Goal: Task Accomplishment & Management: Complete application form

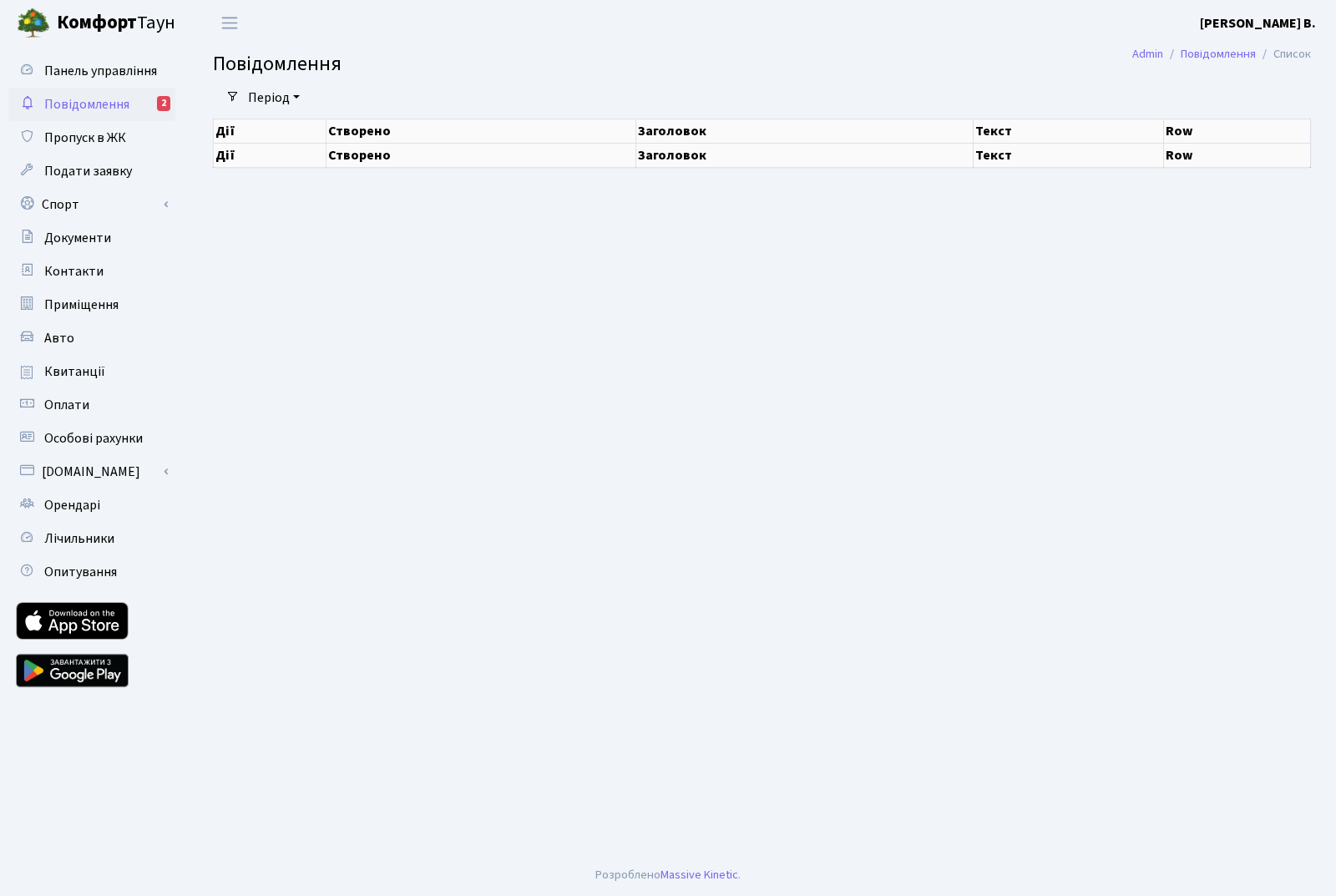
select select "25"
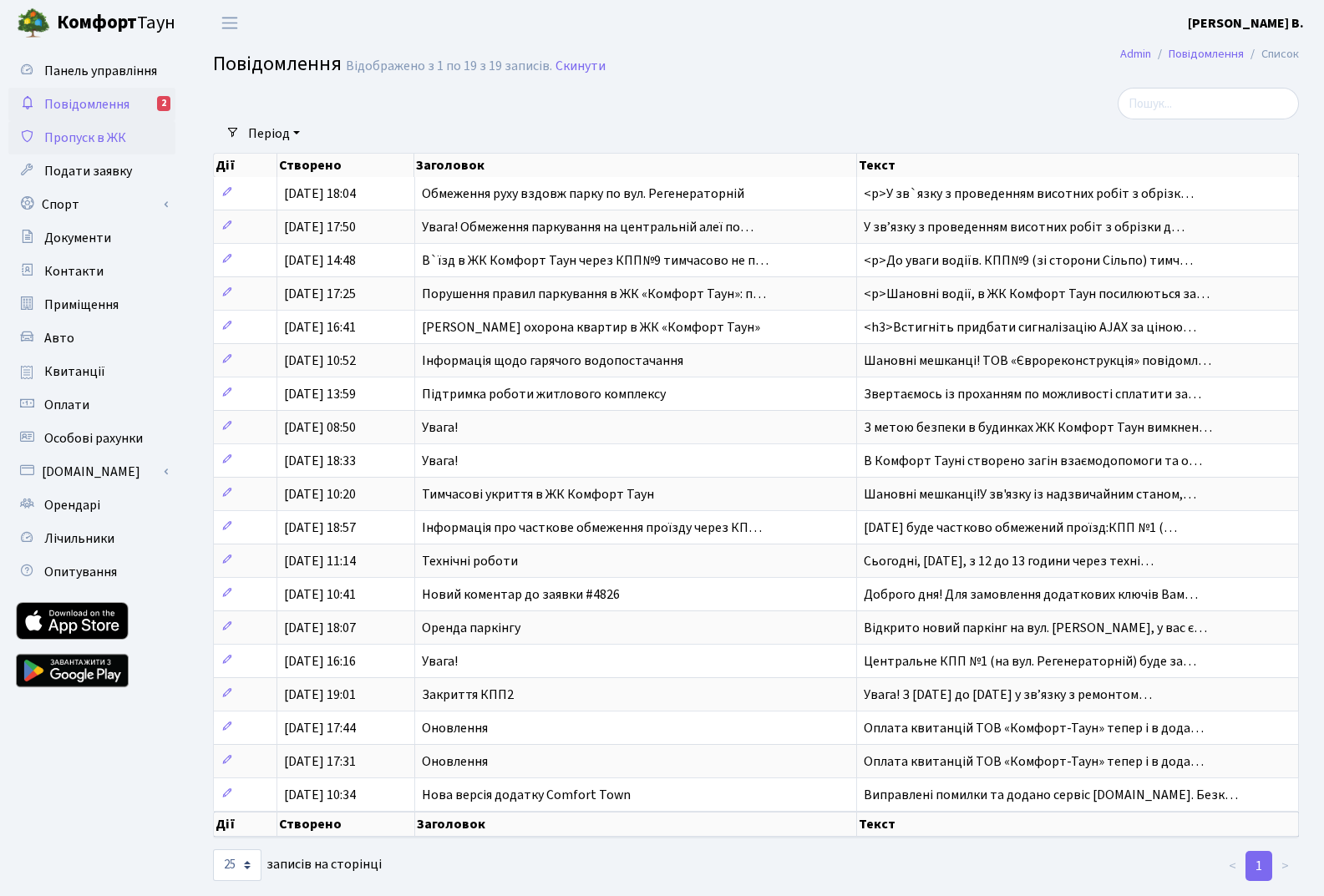
click at [115, 151] on link "Пропуск в ЖК" at bounding box center [92, 137] width 167 height 33
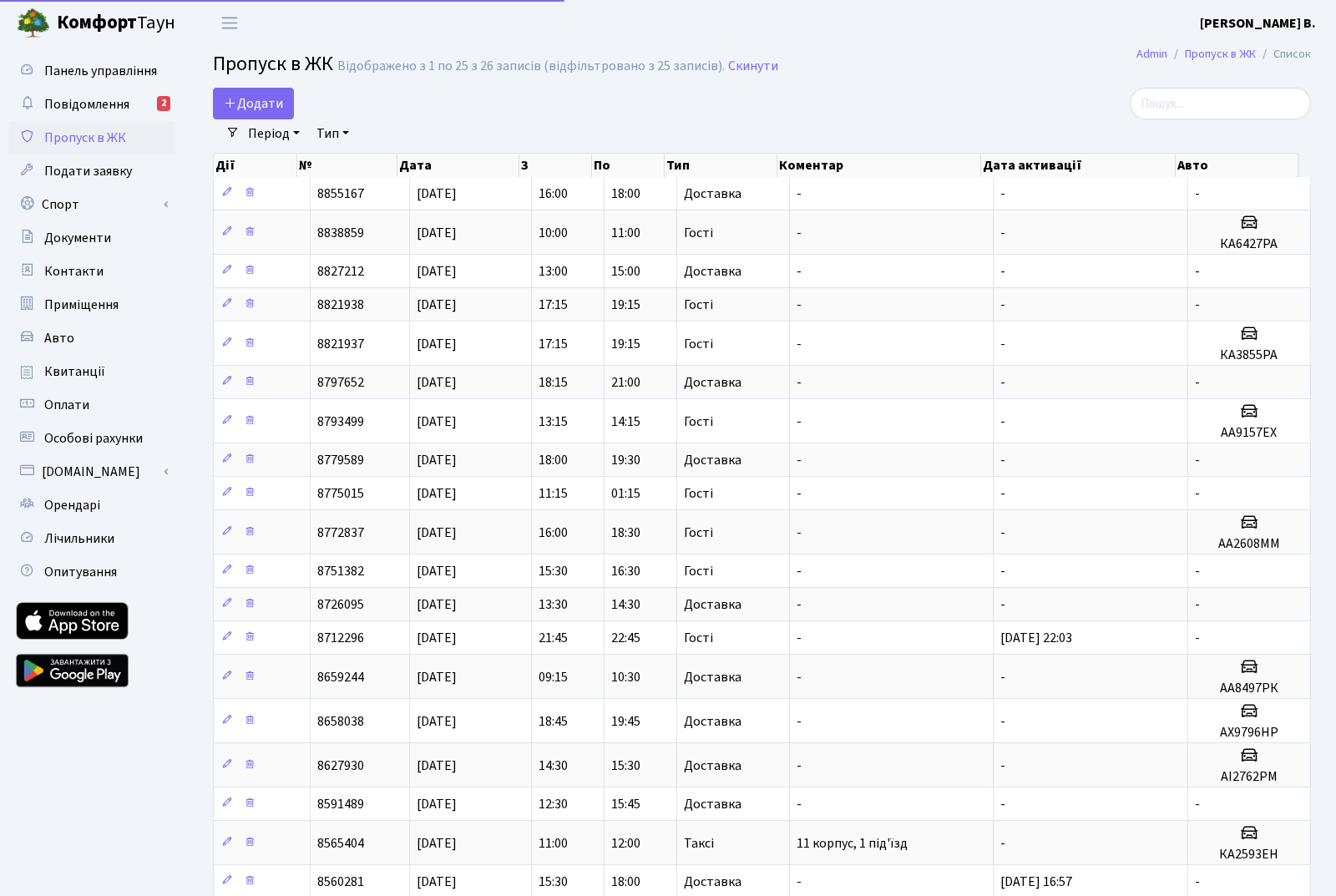
select select "25"
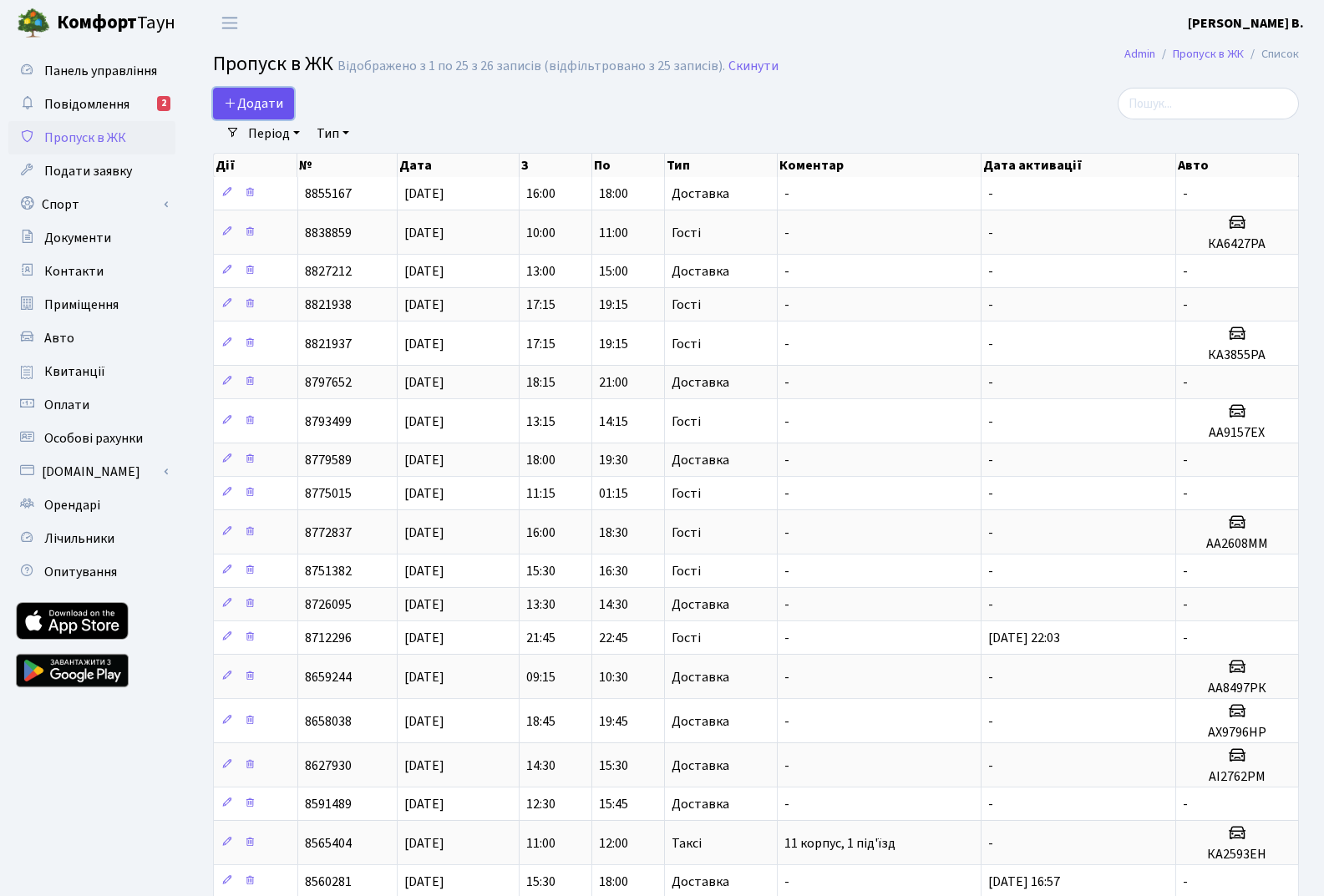
click at [265, 106] on span "Додати" at bounding box center [254, 104] width 60 height 19
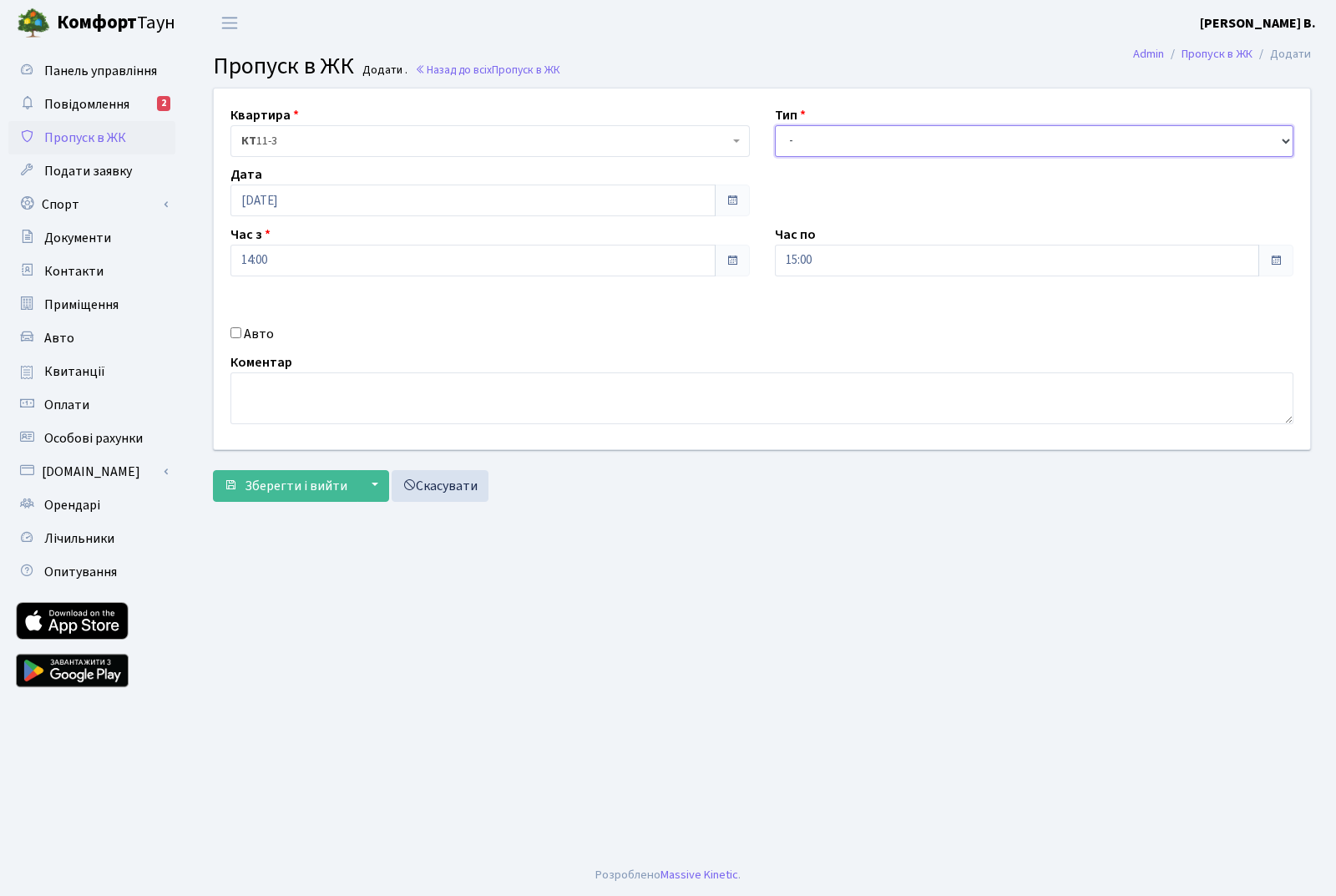
click at [923, 150] on select "- Доставка Таксі Гості Сервіс" at bounding box center [1035, 141] width 520 height 32
select select "1"
click at [775, 125] on select "- Доставка Таксі Гості Сервіс" at bounding box center [1035, 141] width 520 height 32
click at [647, 264] on input "14:00" at bounding box center [473, 260] width 485 height 32
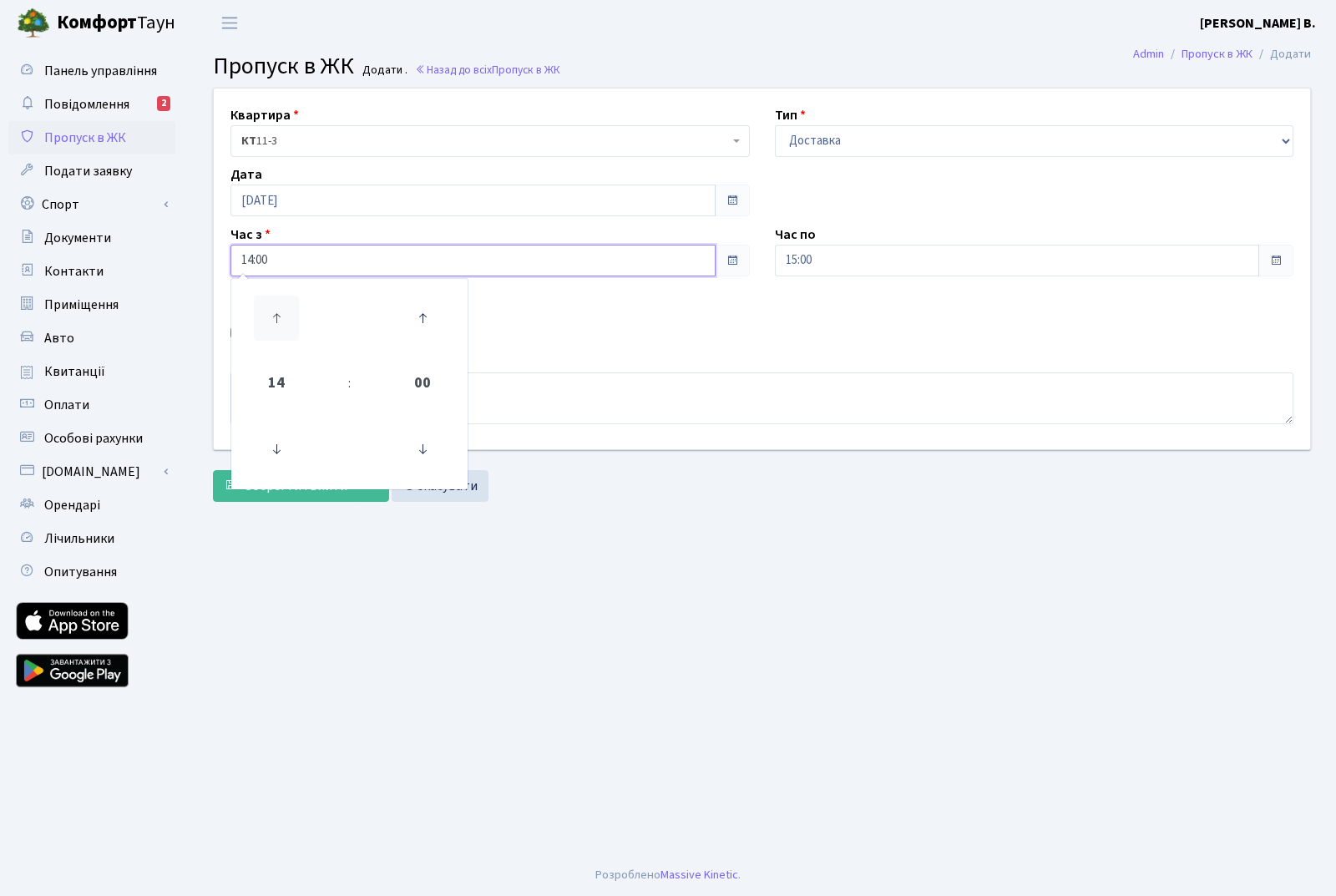
click at [274, 313] on icon at bounding box center [276, 318] width 45 height 45
type input "15:00"
click at [724, 589] on main "Admin Пропуск в ЖК Додати Пропуск в ЖК Додати . Назад до всіх Пропуск в ЖК Квар…" at bounding box center [763, 450] width 1149 height 808
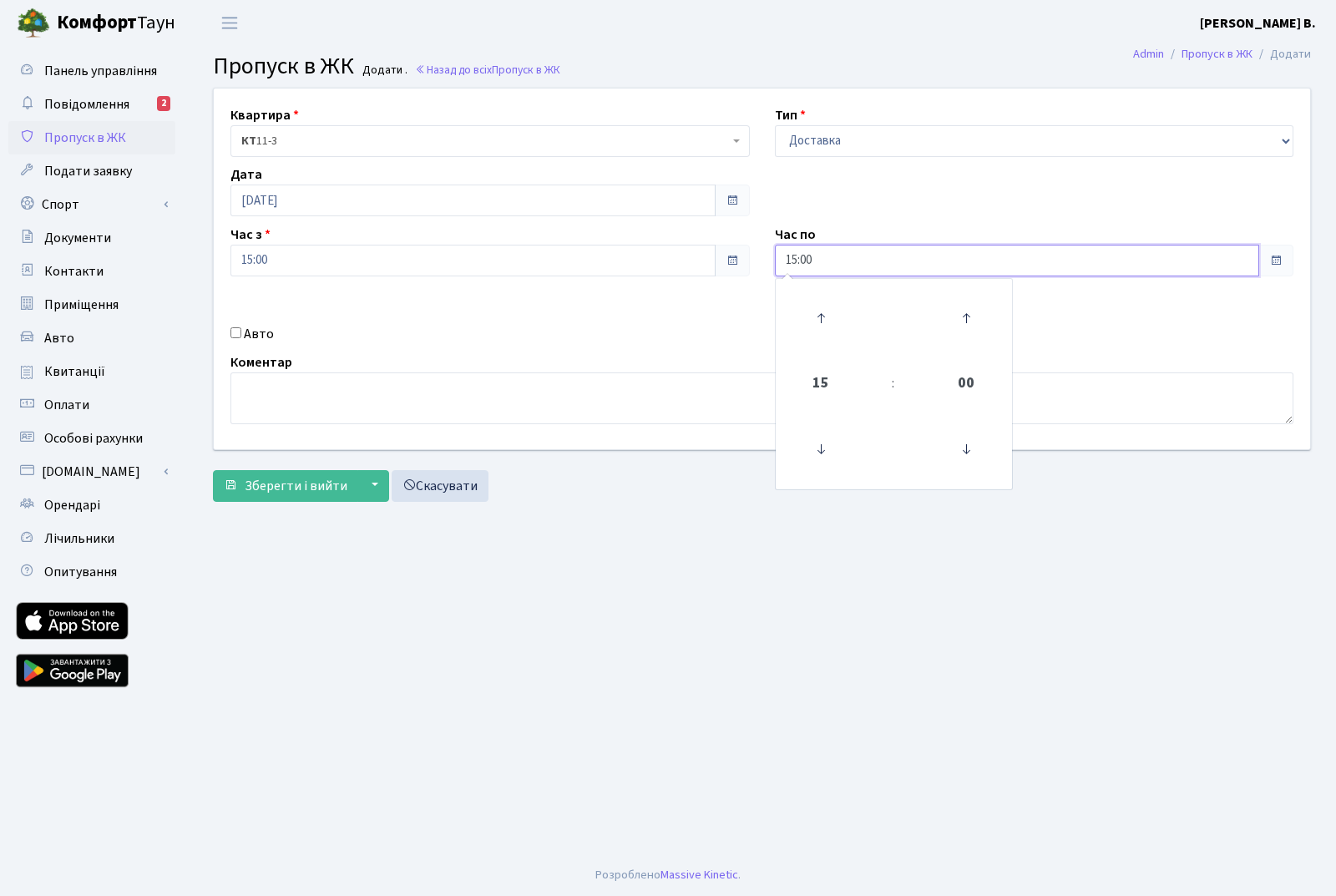
click at [880, 268] on input "15:00" at bounding box center [1017, 260] width 485 height 32
click at [811, 313] on icon at bounding box center [821, 318] width 45 height 45
click at [968, 306] on icon at bounding box center [966, 318] width 45 height 45
type input "16:30"
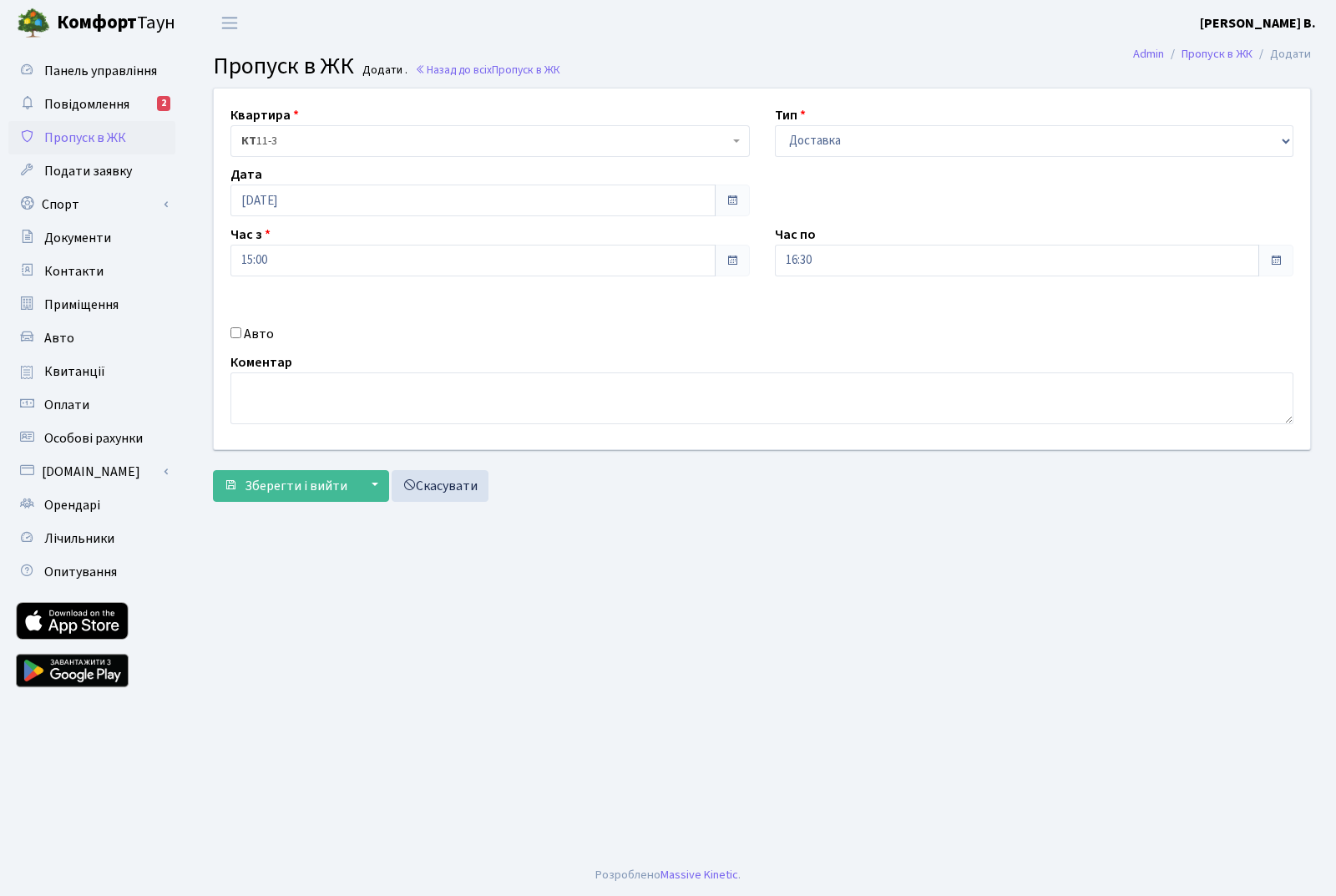
click at [1065, 727] on main "Admin Пропуск в ЖК Додати Пропуск в ЖК Додати . Назад до всіх Пропуск в ЖК Квар…" at bounding box center [763, 450] width 1149 height 808
click at [279, 480] on span "Зберегти і вийти" at bounding box center [296, 486] width 103 height 19
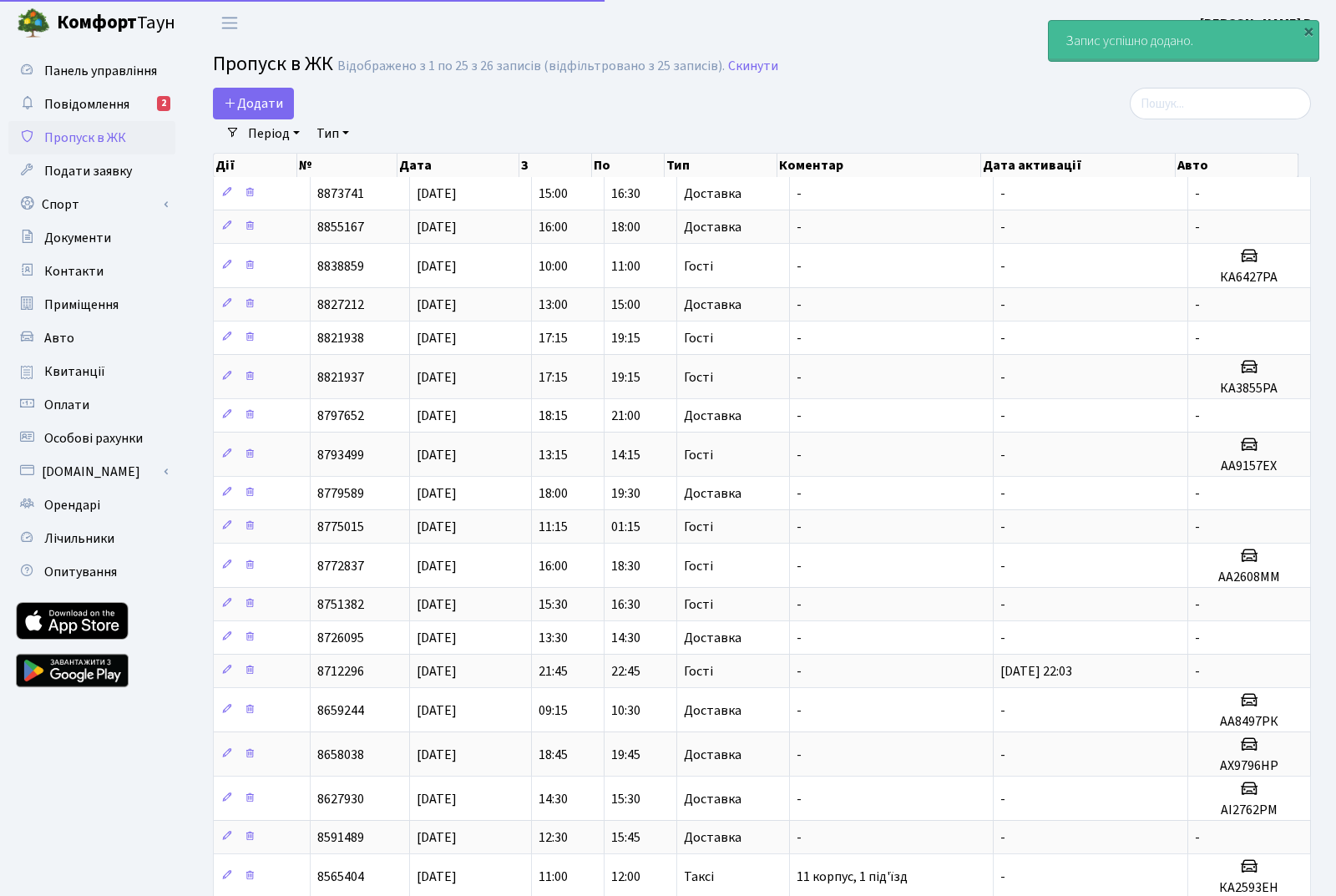
select select "25"
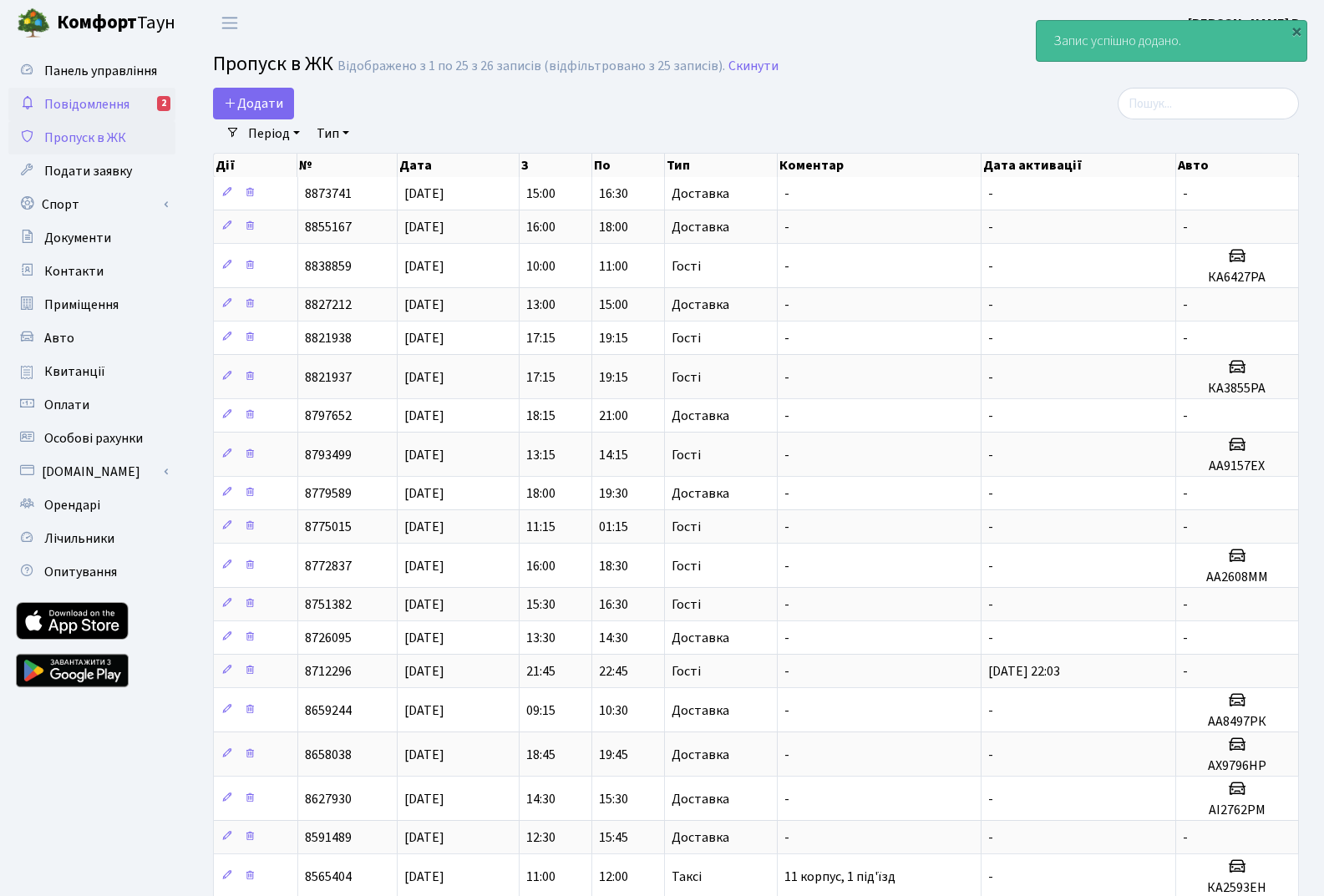
click at [74, 106] on span "Повідомлення" at bounding box center [87, 105] width 85 height 19
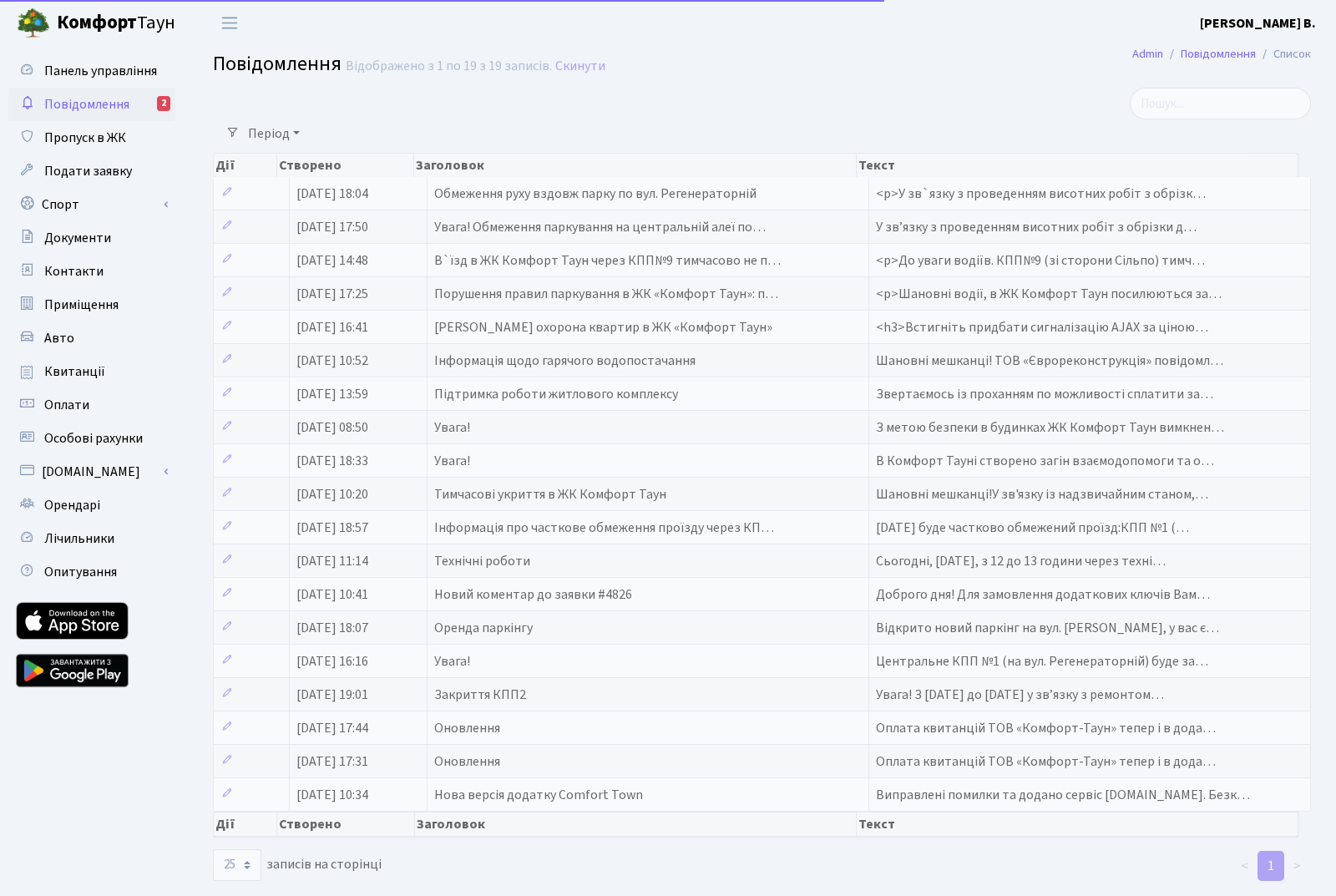
select select "25"
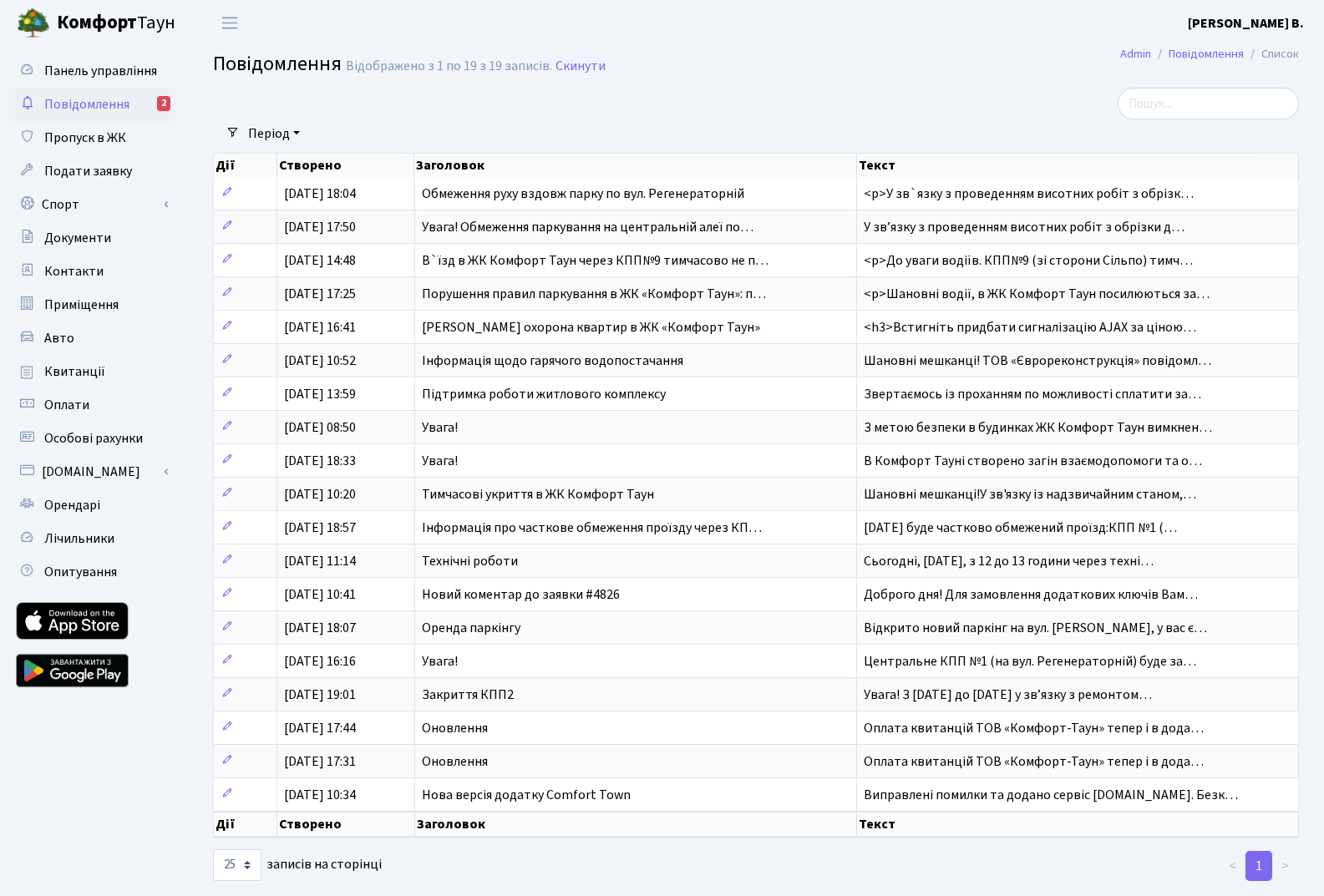
click at [150, 101] on link "Повідомлення 2" at bounding box center [92, 104] width 167 height 33
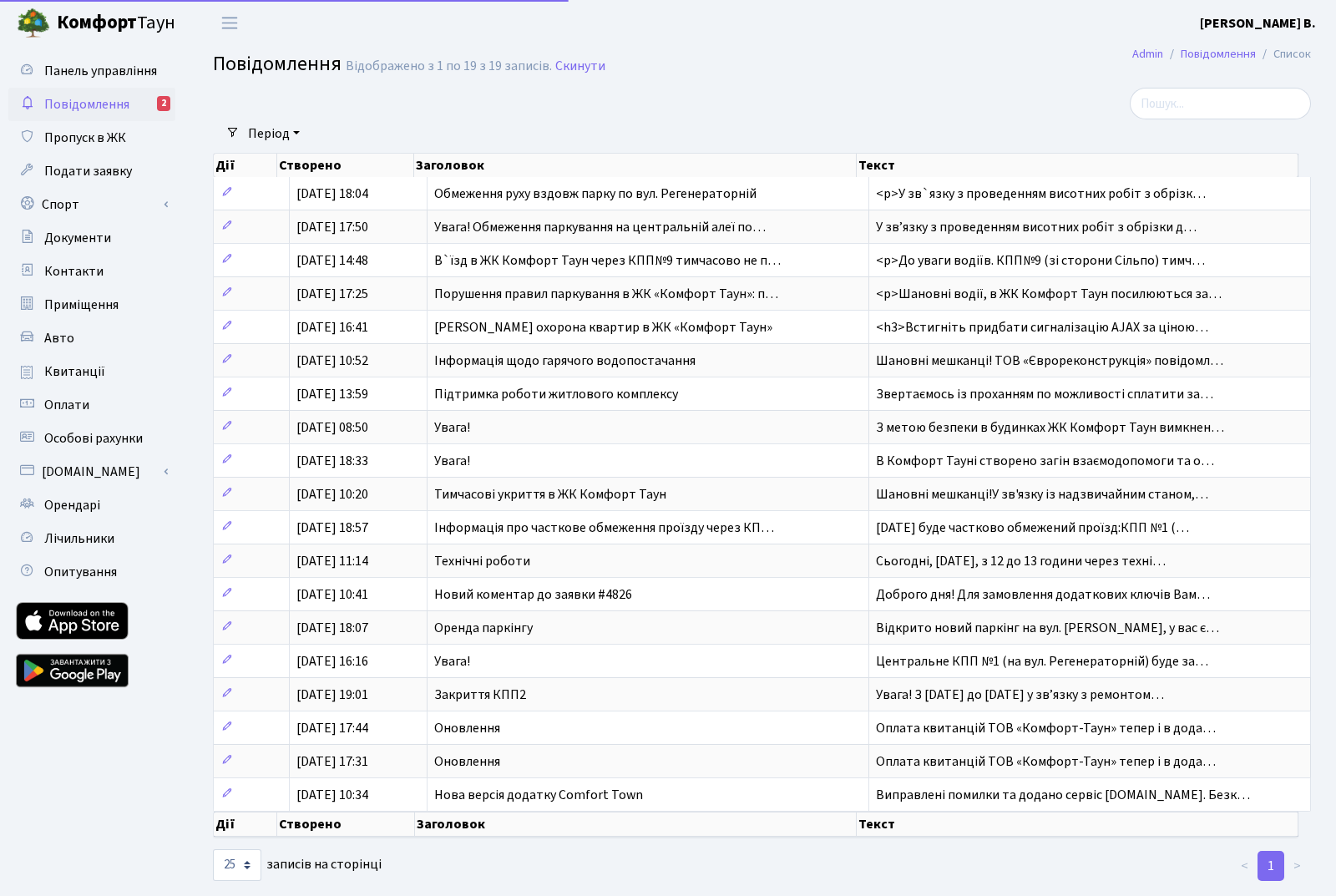
select select "25"
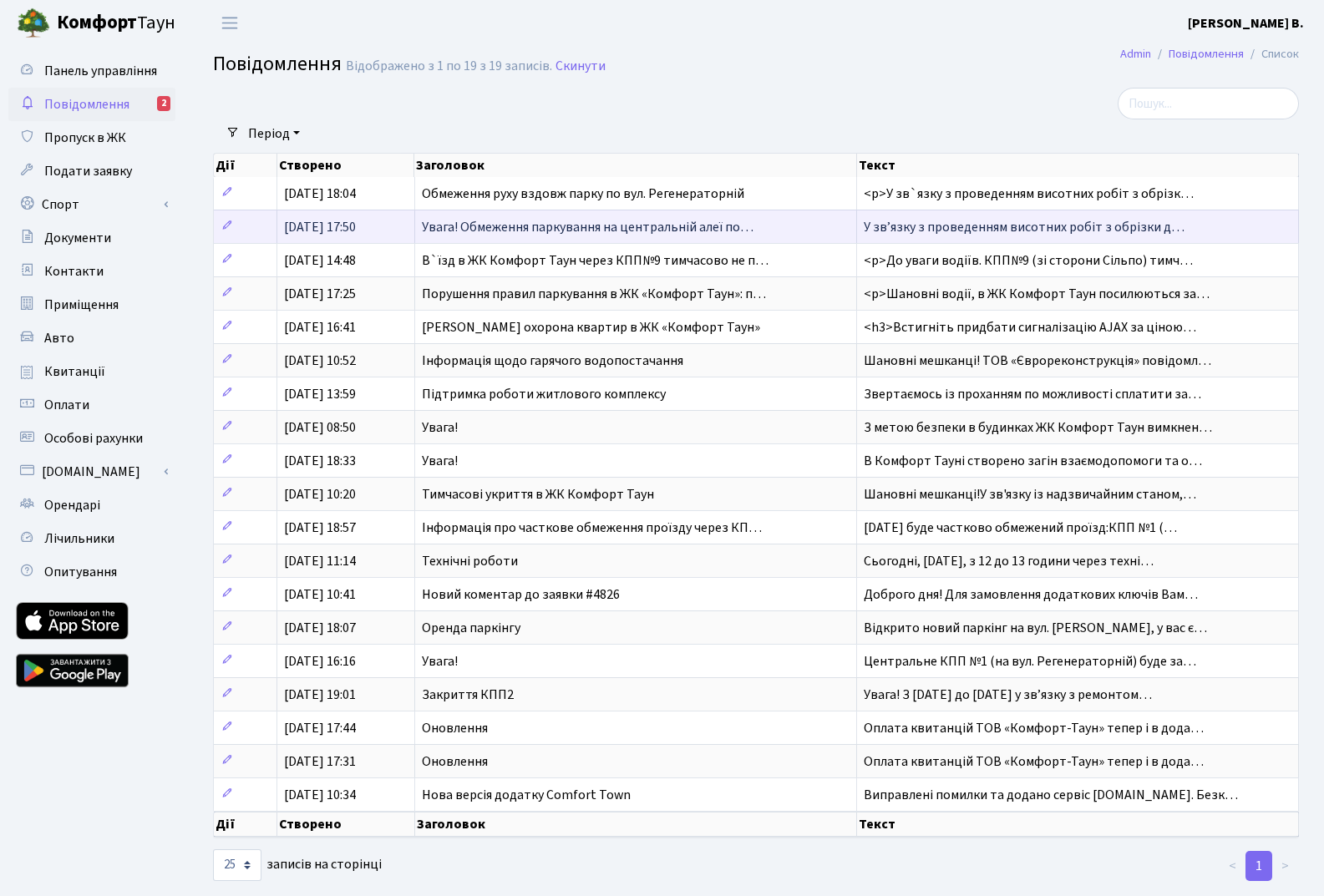
click at [624, 225] on span "Увага! Обмеження паркування на центральній алеї по…" at bounding box center [587, 227] width 331 height 19
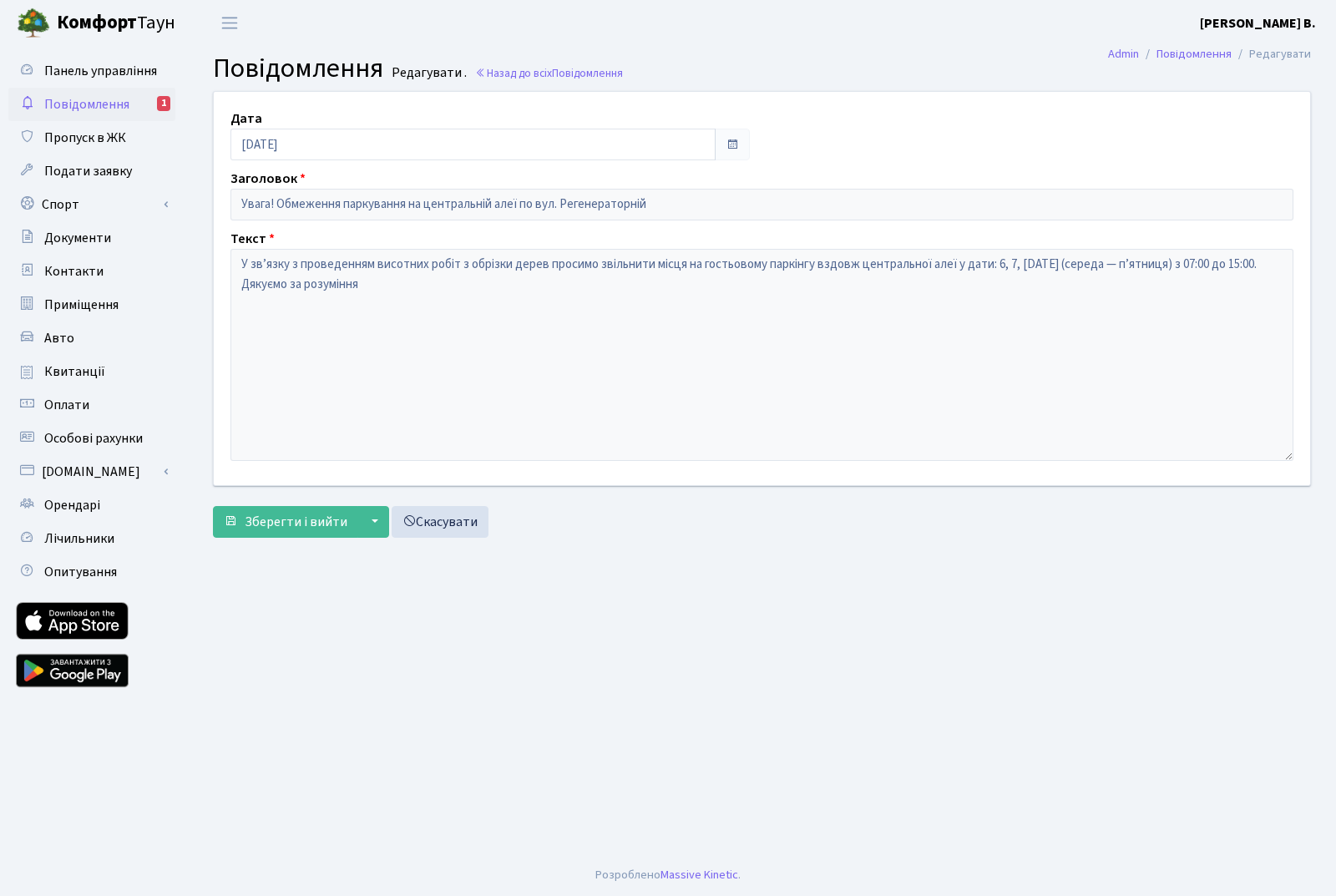
click at [79, 100] on span "Повідомлення" at bounding box center [87, 105] width 85 height 19
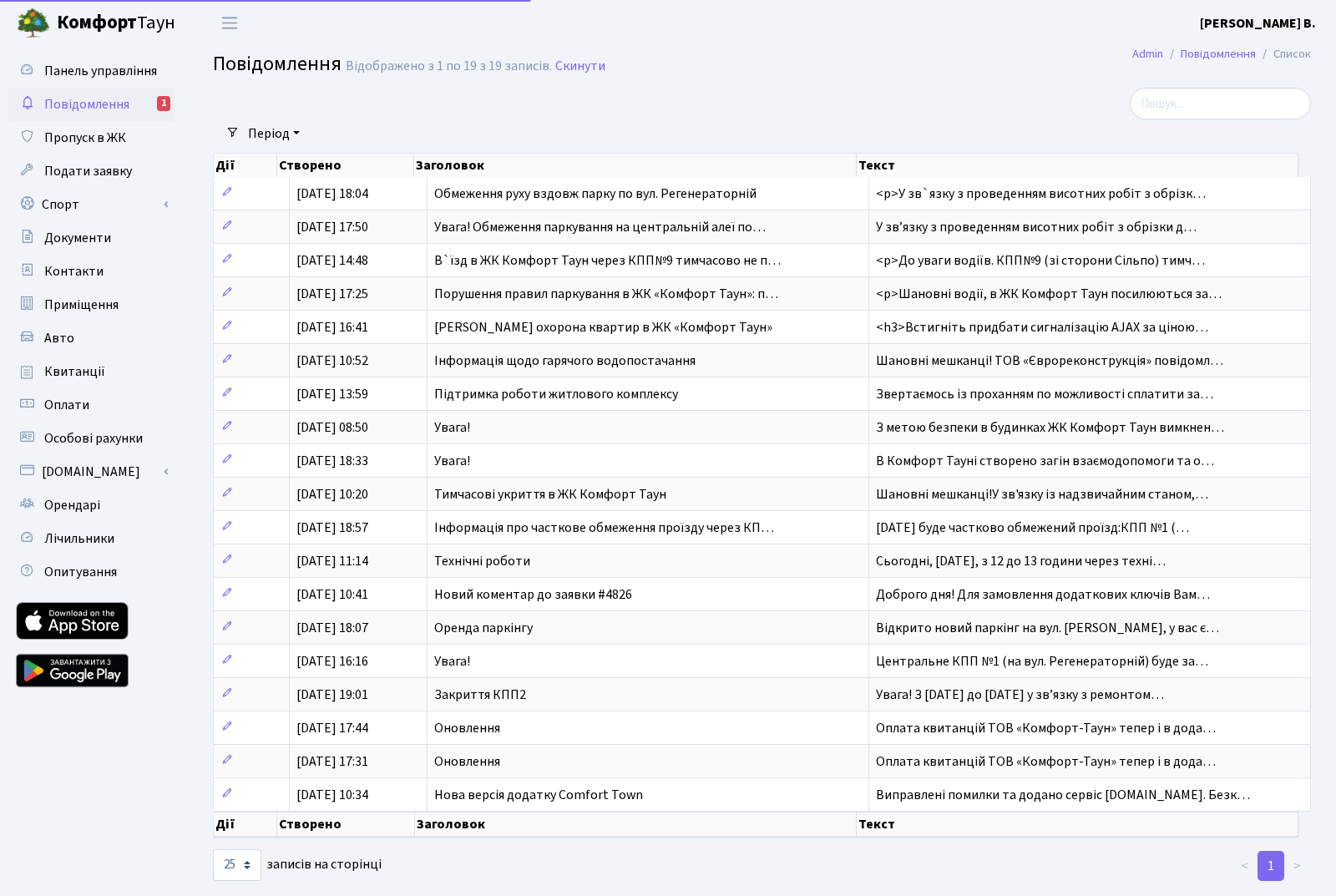
select select "25"
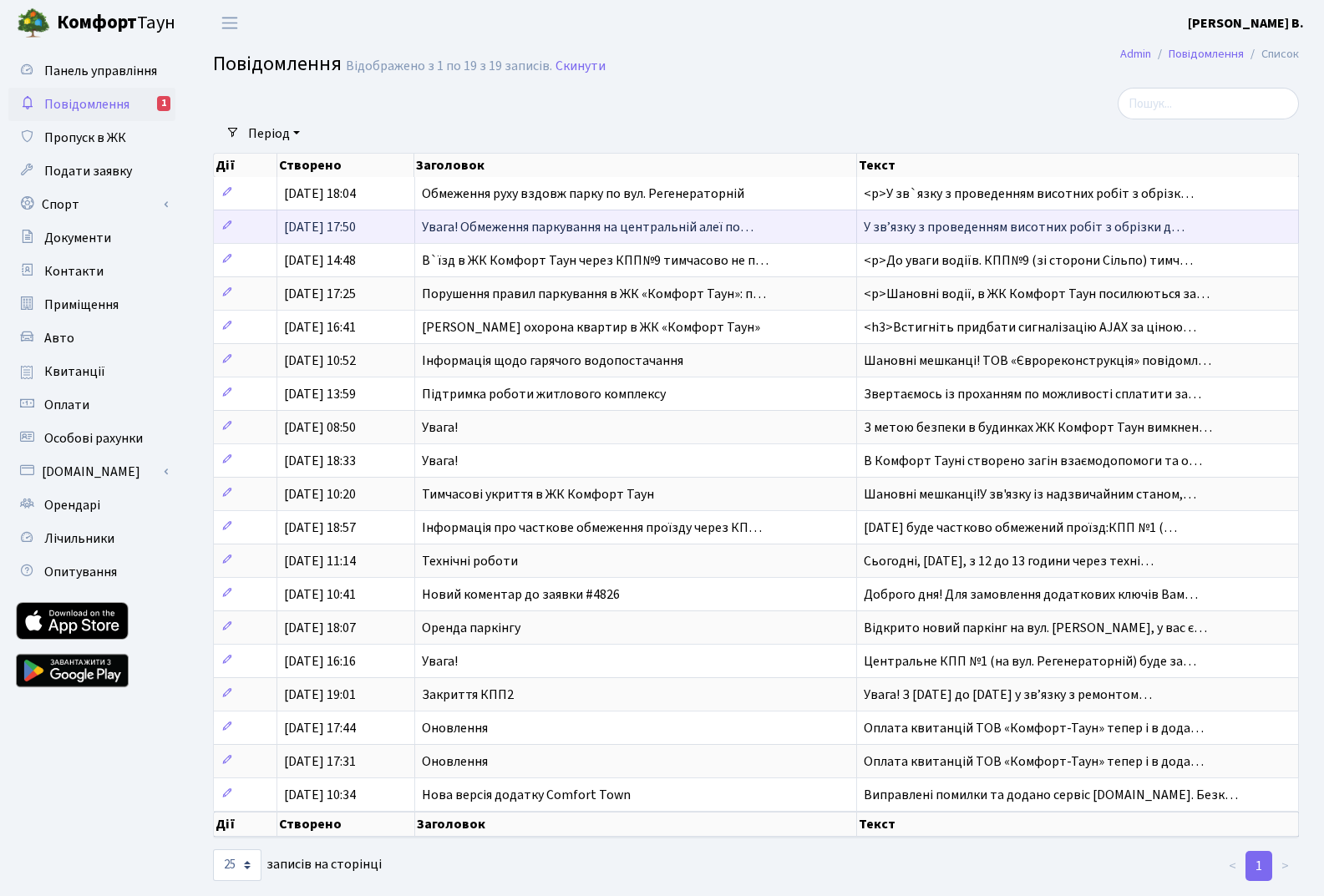
click at [590, 235] on span "Увага! Обмеження паркування на центральній алеї по…" at bounding box center [587, 227] width 331 height 19
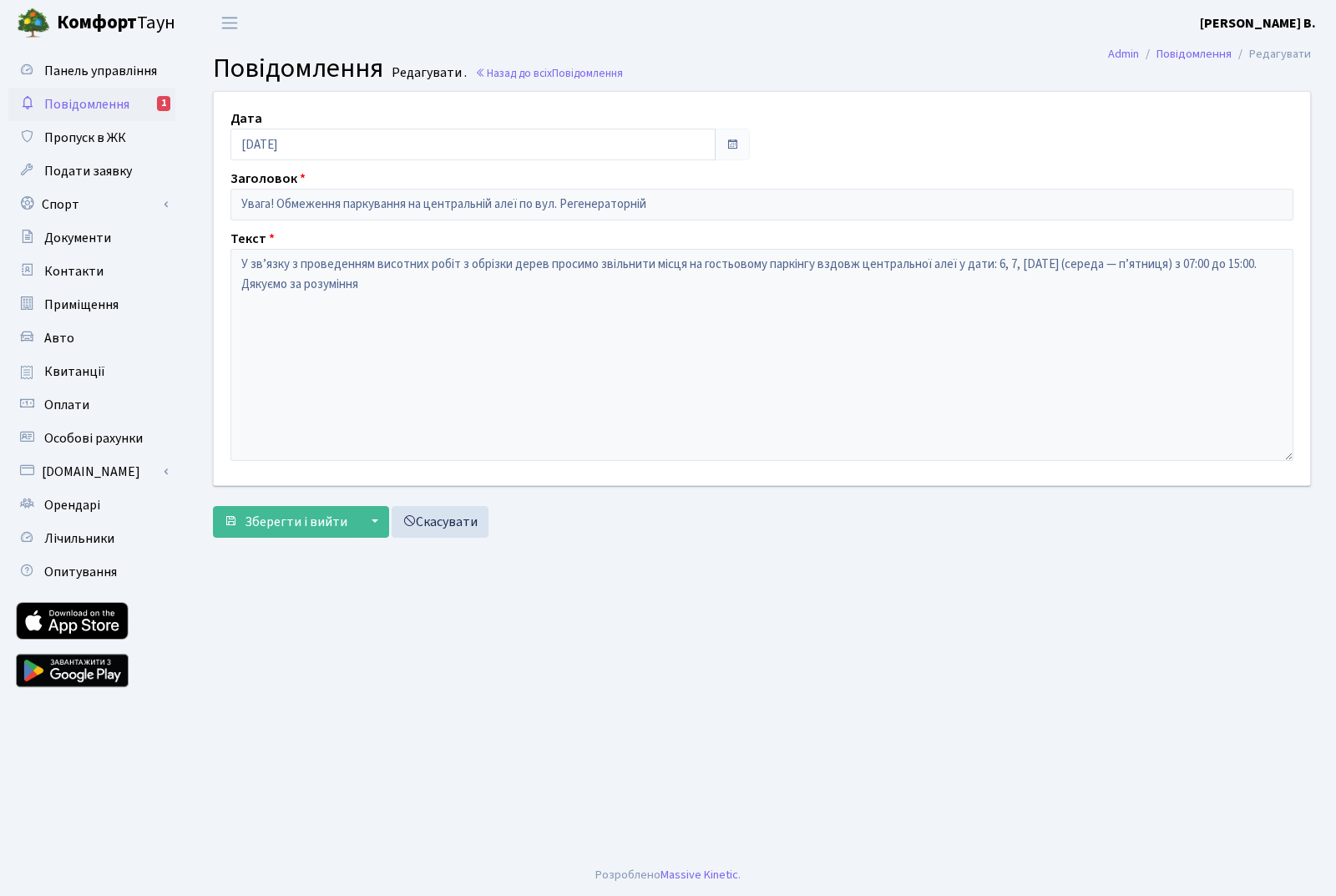
click at [116, 93] on link "Повідомлення 1" at bounding box center [92, 104] width 167 height 33
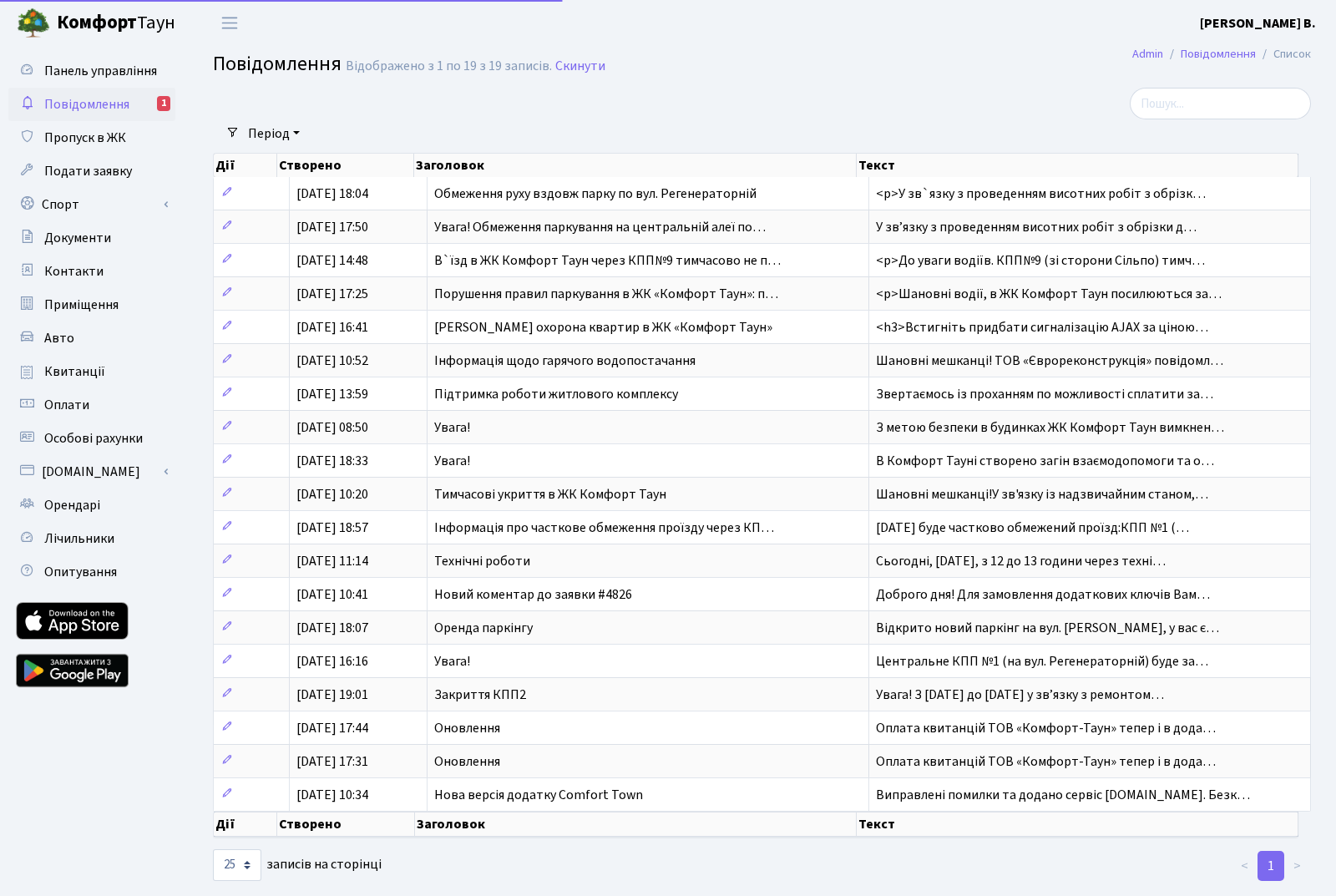
select select "25"
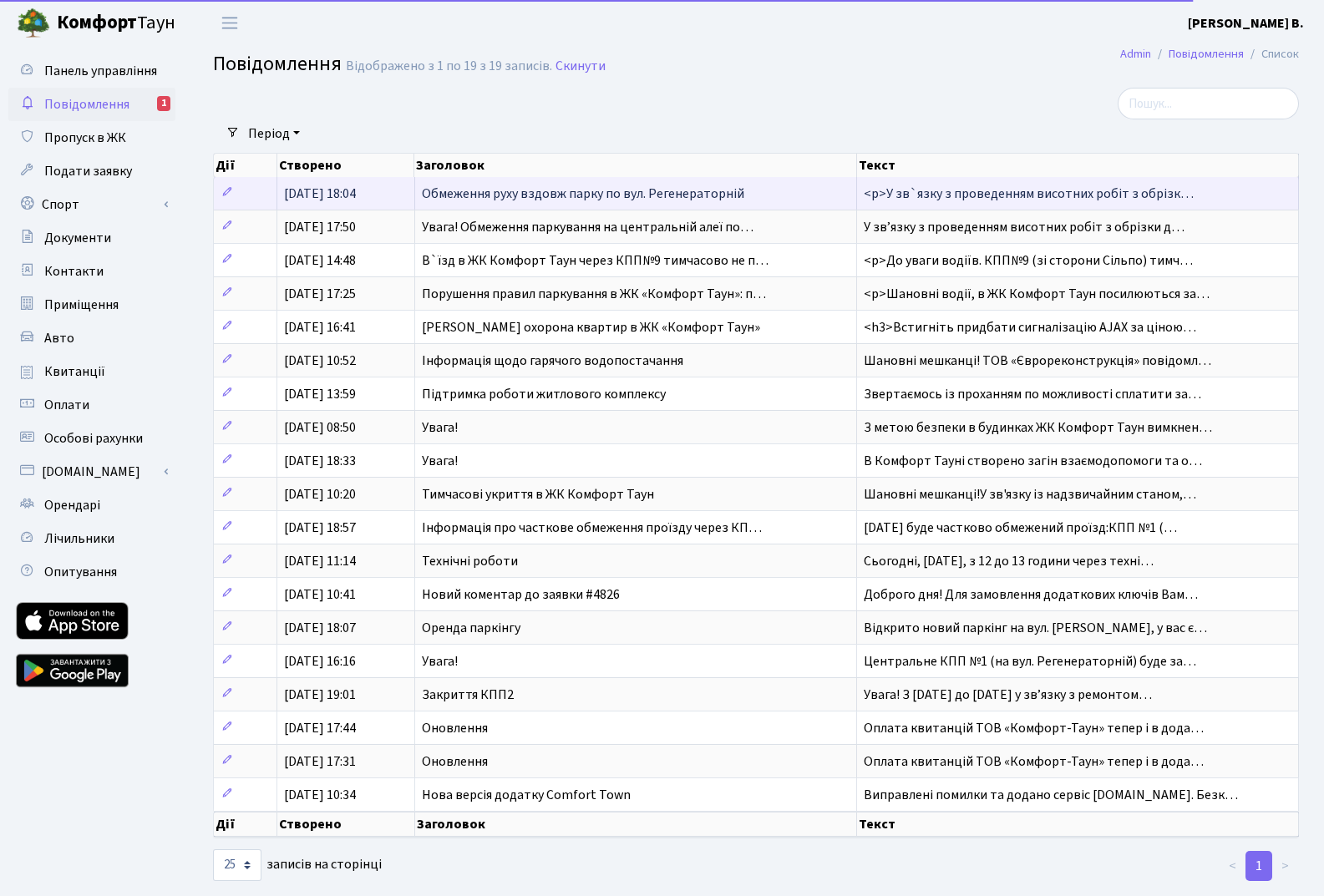
click at [504, 192] on span "Обмеження руху вздовж парку по вул. Регенераторній" at bounding box center [583, 194] width 322 height 19
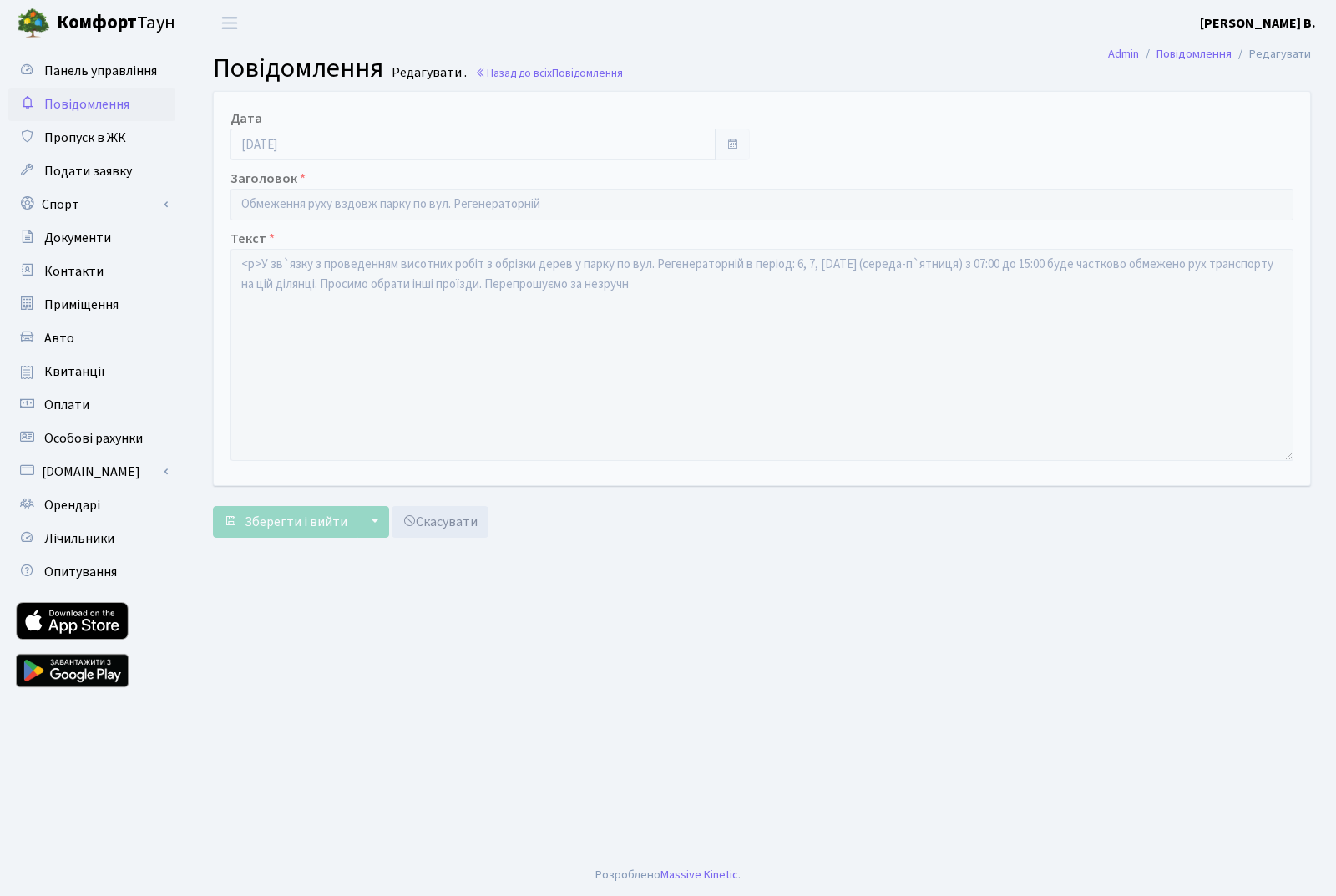
click at [96, 103] on span "Повідомлення" at bounding box center [87, 105] width 85 height 19
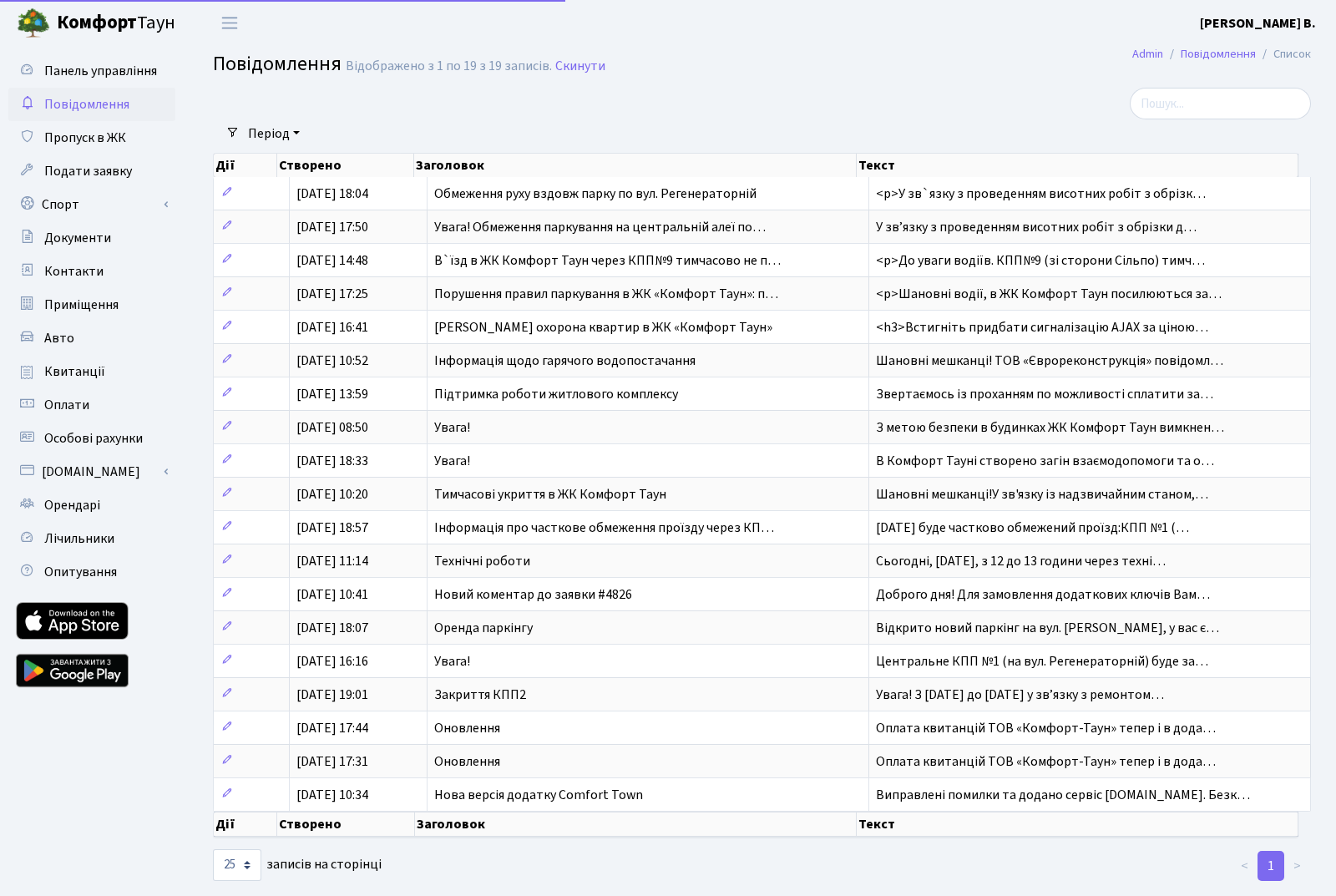
select select "25"
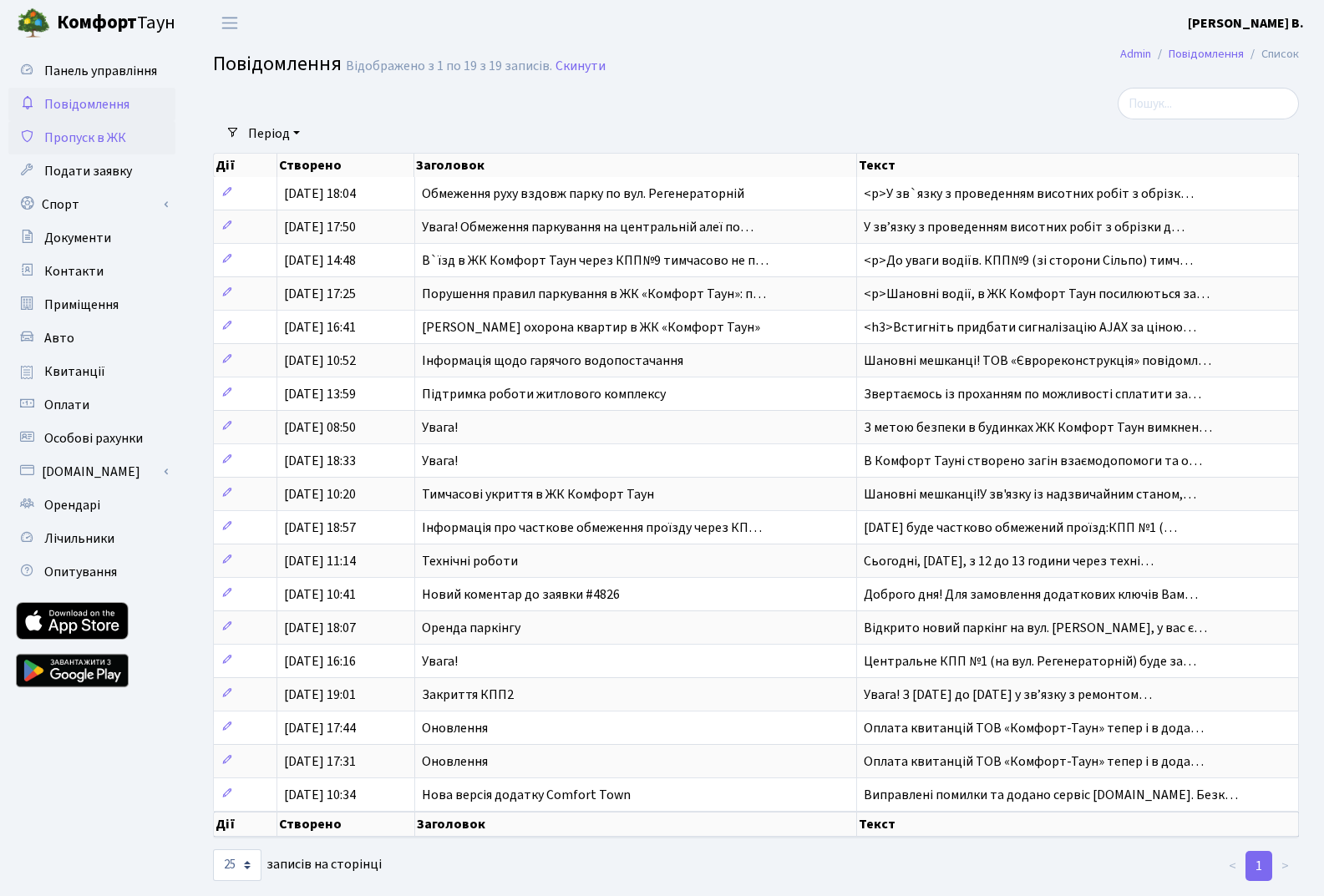
click at [108, 141] on span "Пропуск в ЖК" at bounding box center [85, 138] width 82 height 19
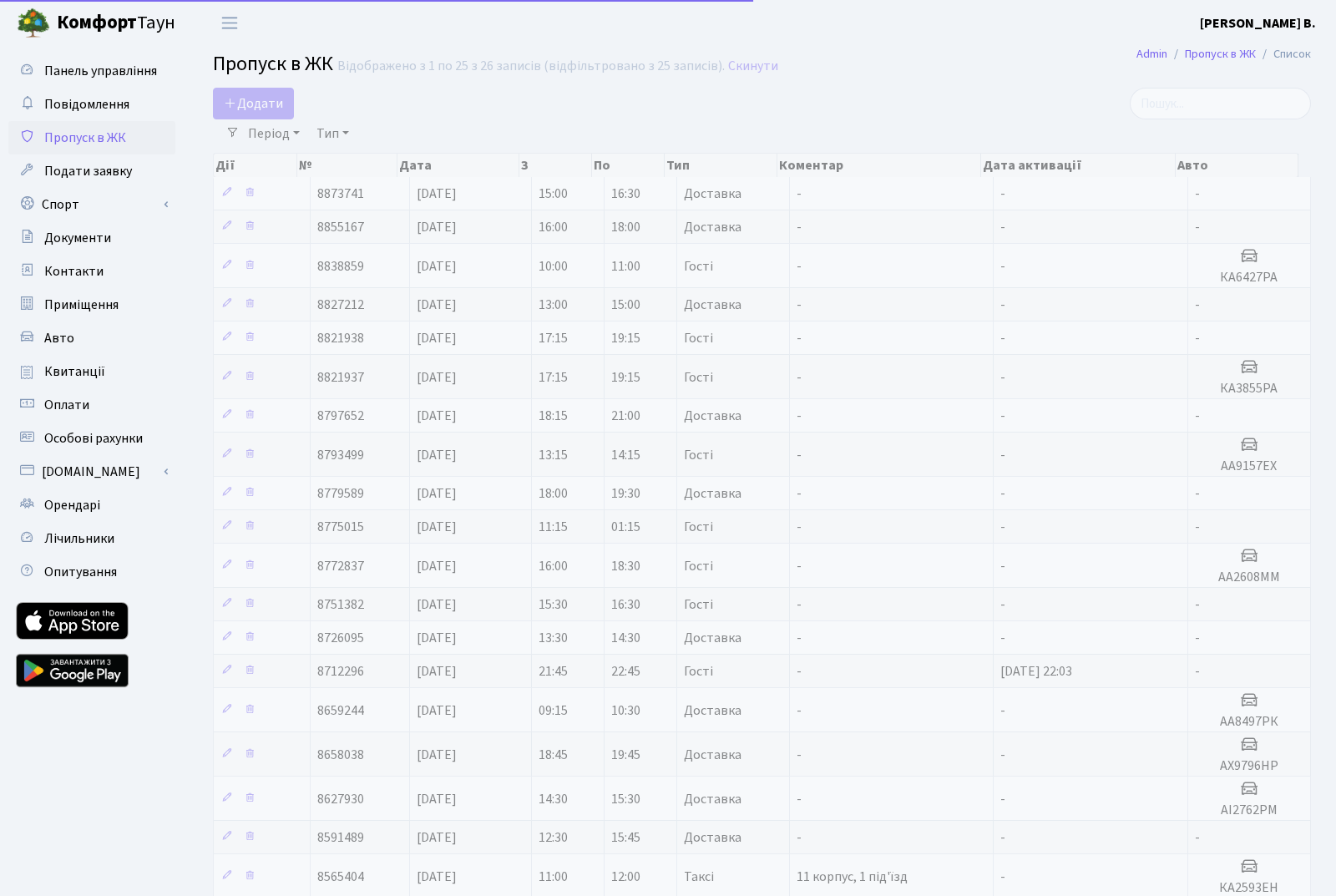
select select "25"
